Goal: Transaction & Acquisition: Download file/media

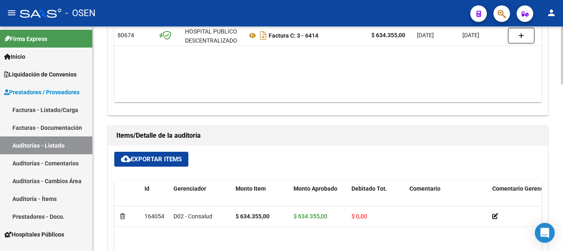
scroll to position [497, 0]
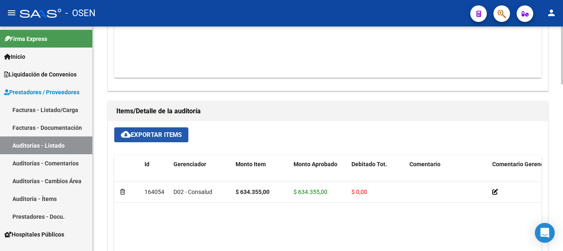
click at [142, 138] on span "cloud_download Exportar Items" at bounding box center [151, 134] width 61 height 7
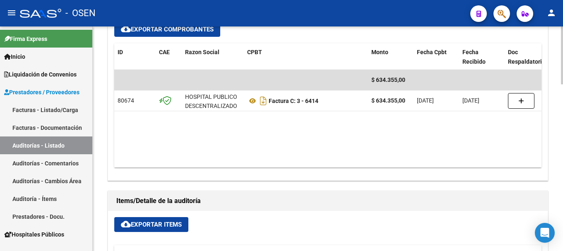
scroll to position [455, 0]
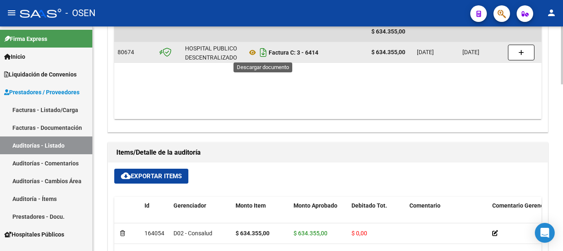
click at [263, 55] on icon "Descargar documento" at bounding box center [263, 52] width 11 height 13
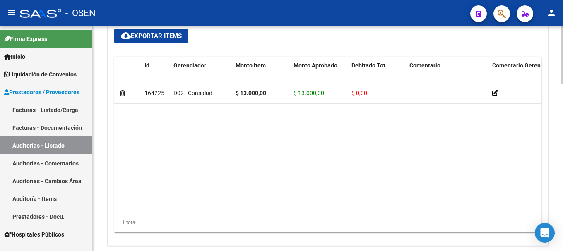
scroll to position [525, 0]
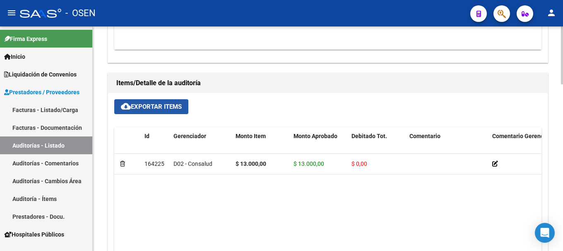
click at [134, 103] on span "cloud_download Exportar Items" at bounding box center [151, 106] width 61 height 7
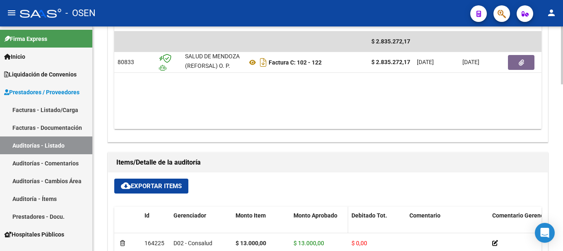
scroll to position [318, 0]
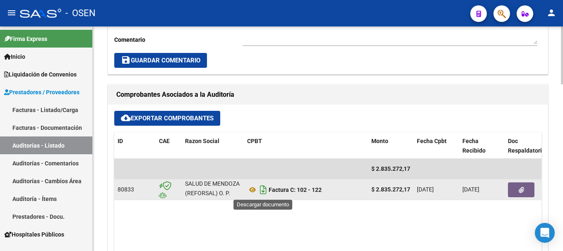
click at [264, 191] on icon "Descargar documento" at bounding box center [263, 189] width 11 height 13
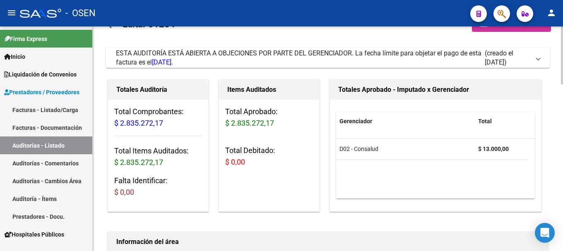
scroll to position [0, 0]
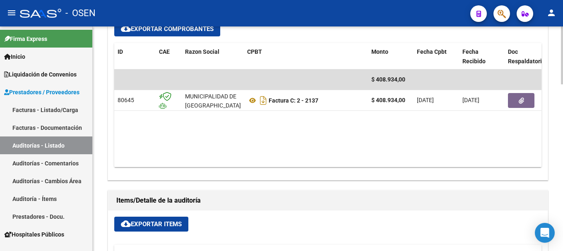
scroll to position [538, 0]
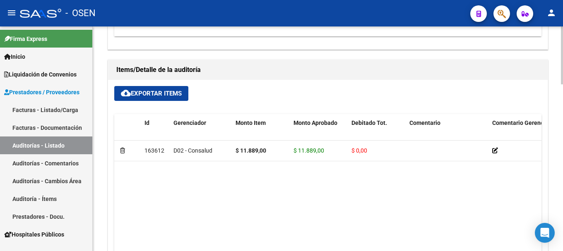
click at [153, 87] on button "cloud_download Exportar Items" at bounding box center [151, 93] width 74 height 15
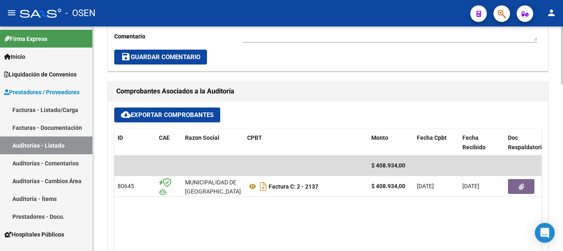
scroll to position [318, 0]
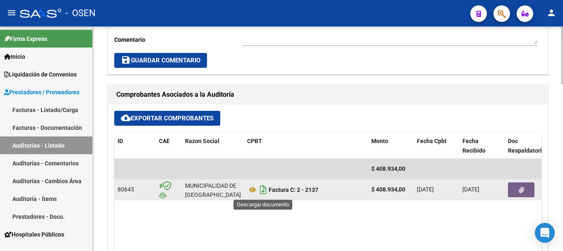
click at [262, 193] on icon "Descargar documento" at bounding box center [263, 189] width 11 height 13
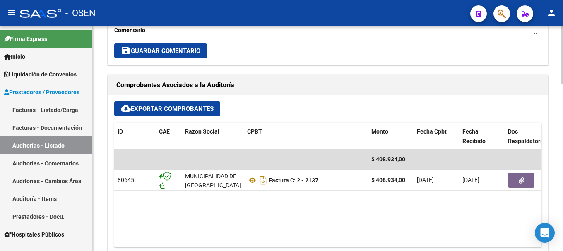
scroll to position [331, 0]
